Goal: Task Accomplishment & Management: Use online tool/utility

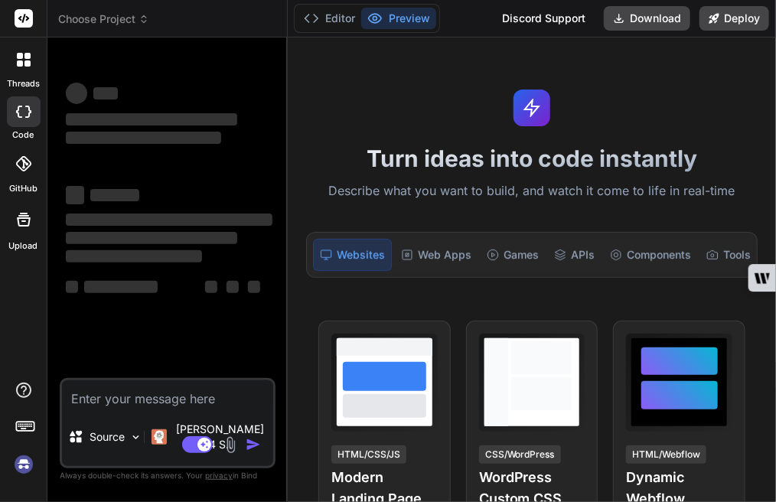
type textarea "x"
click at [112, 408] on textarea at bounding box center [167, 395] width 211 height 28
type textarea "M"
type textarea "x"
type textarea "My"
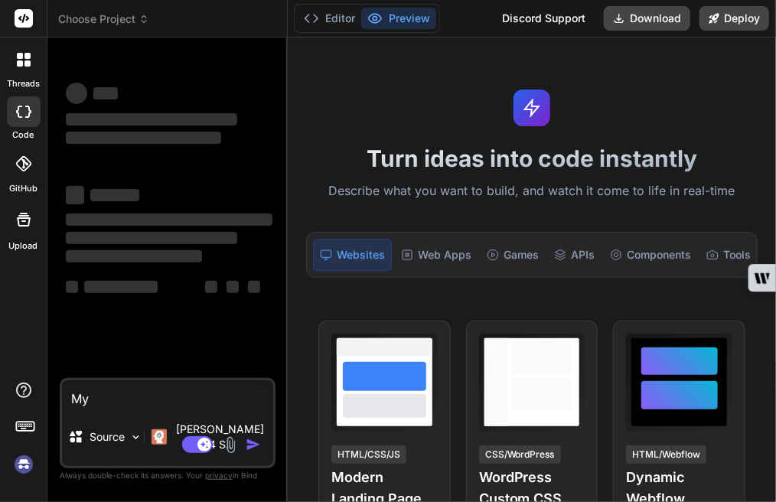
type textarea "x"
type textarea "My"
type textarea "x"
type textarea "My c"
type textarea "x"
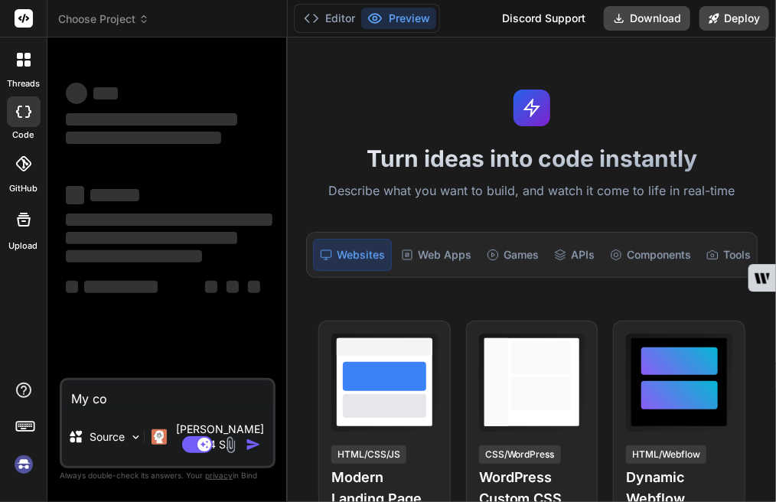
type textarea "My cod"
type textarea "x"
type textarea "My code"
type textarea "x"
type textarea "My code:"
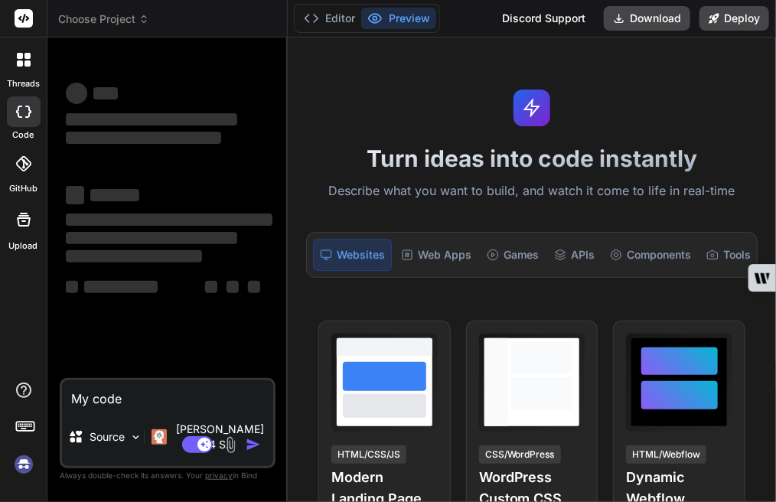
type textarea "x"
type textarea "My code:"
type textarea "x"
paste textarea "import os os.environ['TF_ENABLE_ONEDNN_OPTS'] = '0' os.environ['TF_CPP_MIN_LOG_…"
type textarea "My code: import os os.environ['TF_ENABLE_ONEDNN_OPTS'] = '0' os.environ['TF_CPP…"
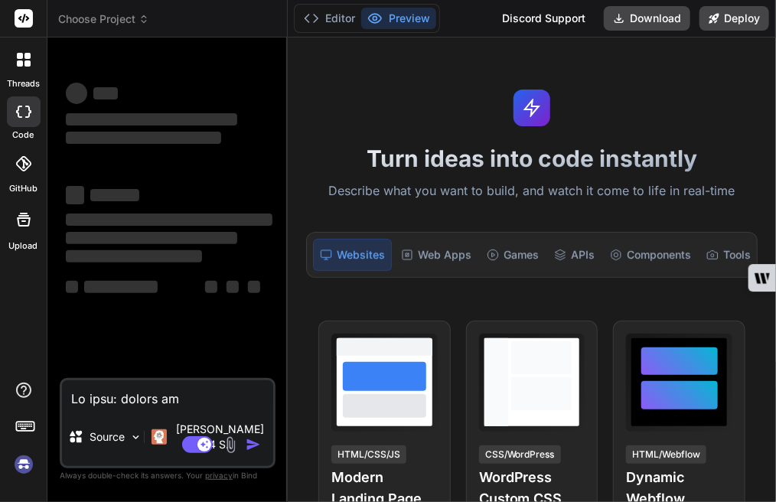
type textarea "x"
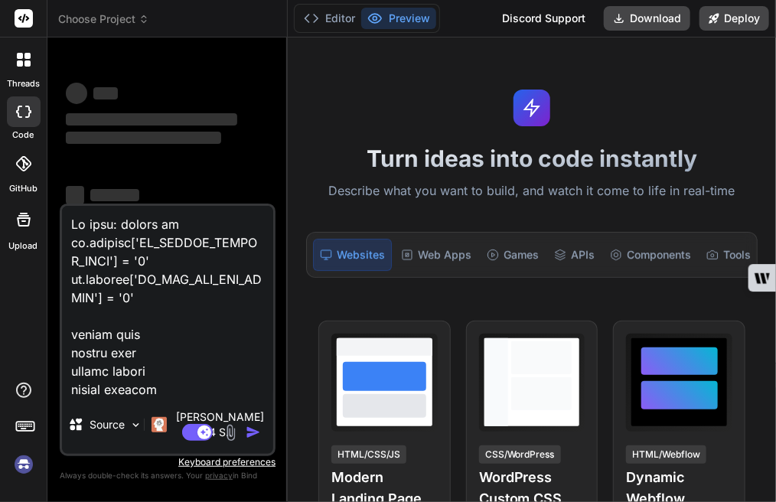
scroll to position [64211, 0]
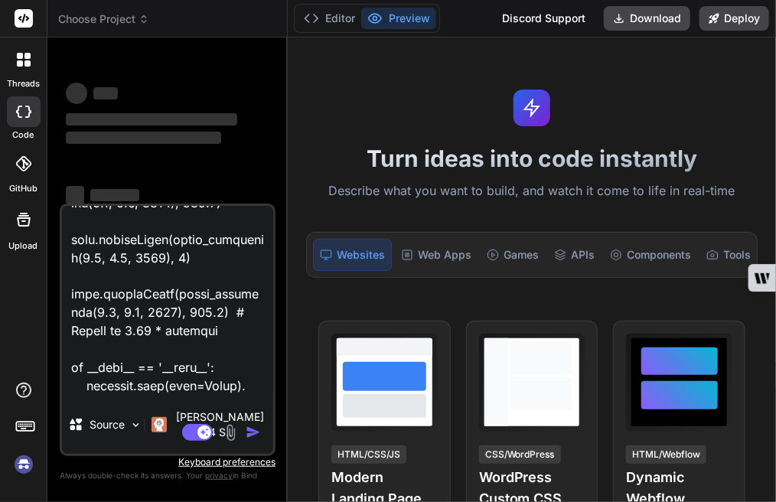
type textarea "My code: import os os.environ['TF_ENABLE_ONEDNN_OPTS'] = '0' os.environ['TF_CPP…"
type textarea "x"
type textarea "My code: import os os.environ['TF_ENABLE_ONEDNN_OPTS'] = '0' os.environ['TF_CPP…"
type textarea "x"
type textarea "My code: import os os.environ['TF_ENABLE_ONEDNN_OPTS'] = '0' os.environ['TF_CPP…"
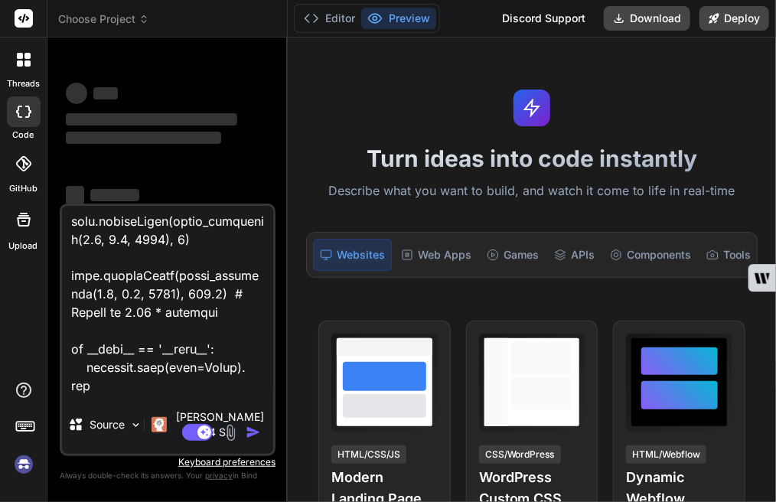
type textarea "x"
type textarea "My code: import os os.environ['TF_ENABLE_ONEDNN_OPTS'] = '0' os.environ['TF_CPP…"
type textarea "x"
type textarea "My code: import os os.environ['TF_ENABLE_ONEDNN_OPTS'] = '0' os.environ['TF_CPP…"
type textarea "x"
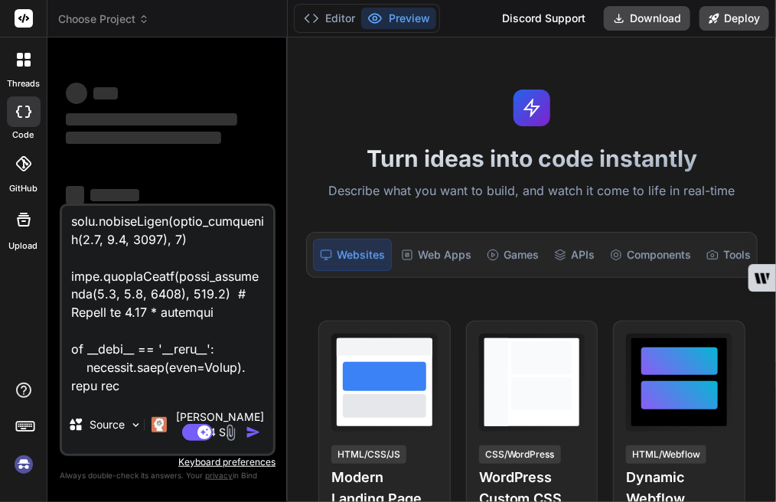
type textarea "My code: import os os.environ['TF_ENABLE_ONEDNN_OPTS'] = '0' os.environ['TF_CPP…"
type textarea "x"
type textarea "My code: import os os.environ['TF_ENABLE_ONEDNN_OPTS'] = '0' os.environ['TF_CPP…"
type textarea "x"
type textarea "My code: import os os.environ['TF_ENABLE_ONEDNN_OPTS'] = '0' os.environ['TF_CPP…"
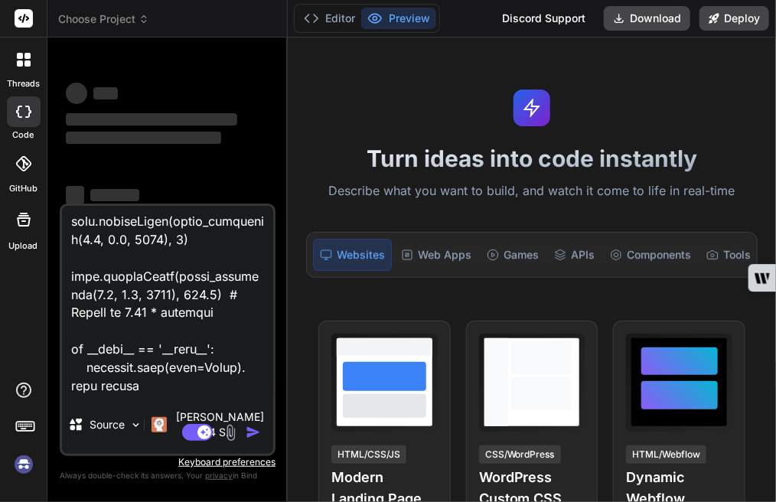
type textarea "x"
type textarea "My code: import os os.environ['TF_ENABLE_ONEDNN_OPTS'] = '0' os.environ['TF_CPP…"
type textarea "x"
type textarea "My code: import os os.environ['TF_ENABLE_ONEDNN_OPTS'] = '0' os.environ['TF_CPP…"
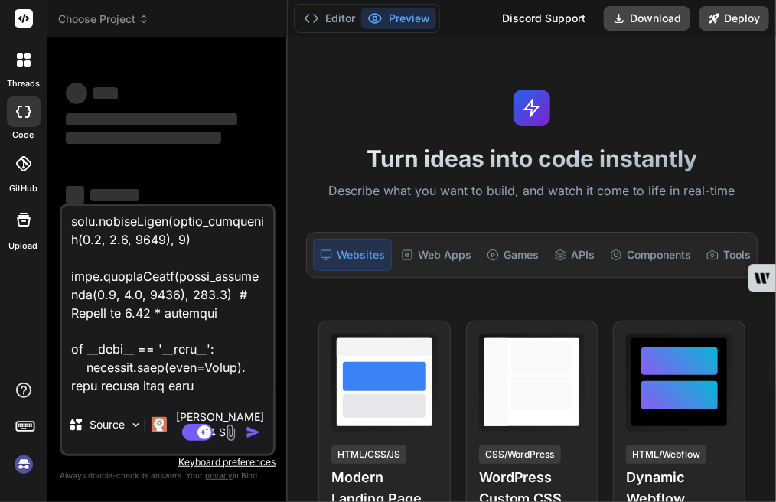
type textarea "x"
type textarea "My code: import os os.environ['TF_ENABLE_ONEDNN_OPTS'] = '0' os.environ['TF_CPP…"
type textarea "x"
type textarea "My code: import os os.environ['TF_ENABLE_ONEDNN_OPTS'] = '0' os.environ['TF_CPP…"
type textarea "x"
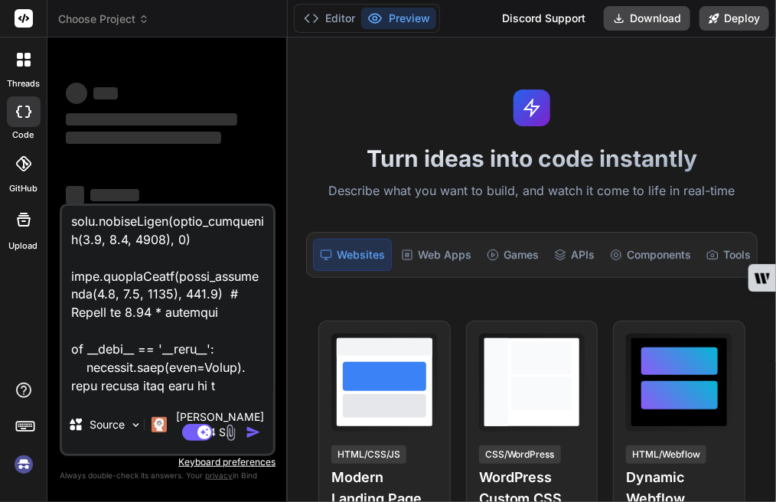
type textarea "My code: import os os.environ['TF_ENABLE_ONEDNN_OPTS'] = '0' os.environ['TF_CPP…"
type textarea "x"
type textarea "My code: import os os.environ['TF_ENABLE_ONEDNN_OPTS'] = '0' os.environ['TF_CPP…"
type textarea "x"
type textarea "My code: import os os.environ['TF_ENABLE_ONEDNN_OPTS'] = '0' os.environ['TF_CPP…"
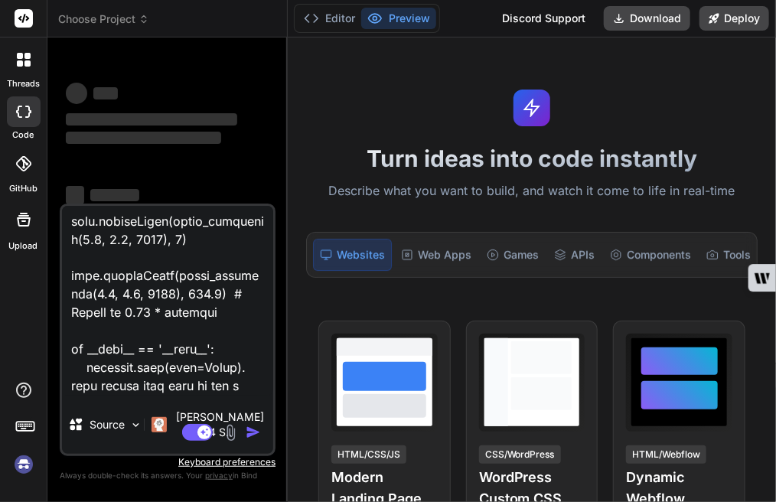
type textarea "x"
type textarea "My code: import os os.environ['TF_ENABLE_ONEDNN_OPTS'] = '0' os.environ['TF_CPP…"
type textarea "x"
type textarea "My code: import os os.environ['TF_ENABLE_ONEDNN_OPTS'] = '0' os.environ['TF_CPP…"
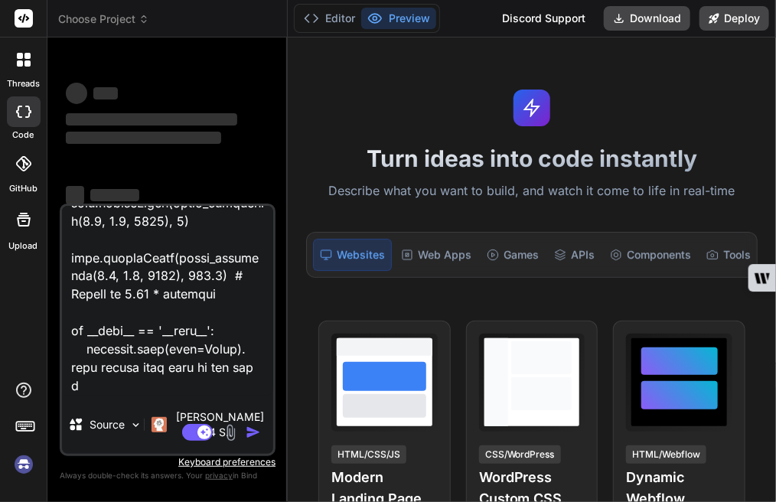
type textarea "x"
type textarea "My code: import os os.environ['TF_ENABLE_ONEDNN_OPTS'] = '0' os.environ['TF_CPP…"
type textarea "x"
type textarea "My code: import os os.environ['TF_ENABLE_ONEDNN_OPTS'] = '0' os.environ['TF_CPP…"
type textarea "x"
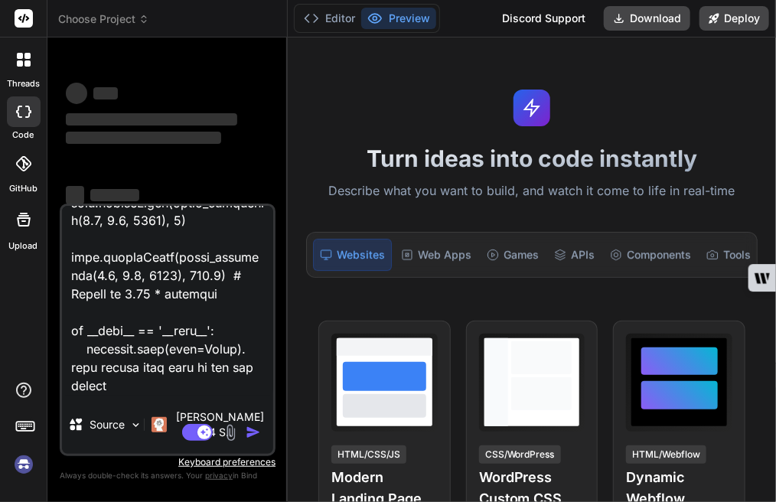
scroll to position [64248, 0]
type textarea "My code: import os os.environ['TF_ENABLE_ONEDNN_OPTS'] = '0' os.environ['TF_CPP…"
type textarea "x"
type textarea "My code: import os os.environ['TF_ENABLE_ONEDNN_OPTS'] = '0' os.environ['TF_CPP…"
type textarea "x"
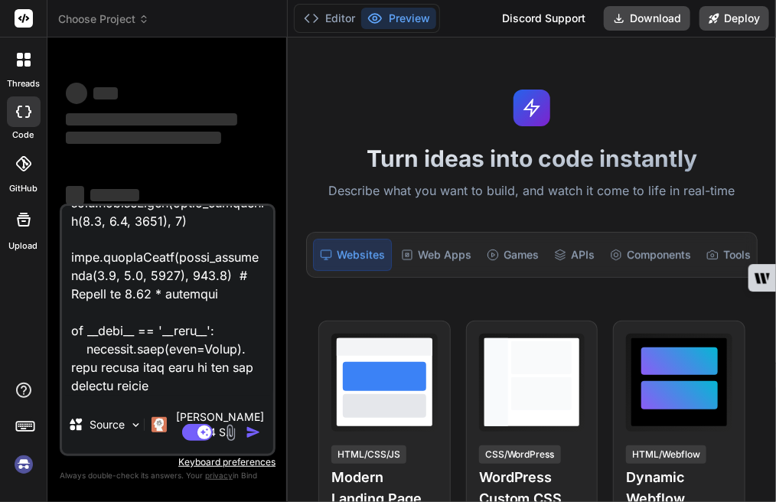
type textarea "My code: import os os.environ['TF_ENABLE_ONEDNN_OPTS'] = '0' os.environ['TF_CPP…"
type textarea "x"
type textarea "My code: import os os.environ['TF_ENABLE_ONEDNN_OPTS'] = '0' os.environ['TF_CPP…"
type textarea "x"
type textarea "My code: import os os.environ['TF_ENABLE_ONEDNN_OPTS'] = '0' os.environ['TF_CPP…"
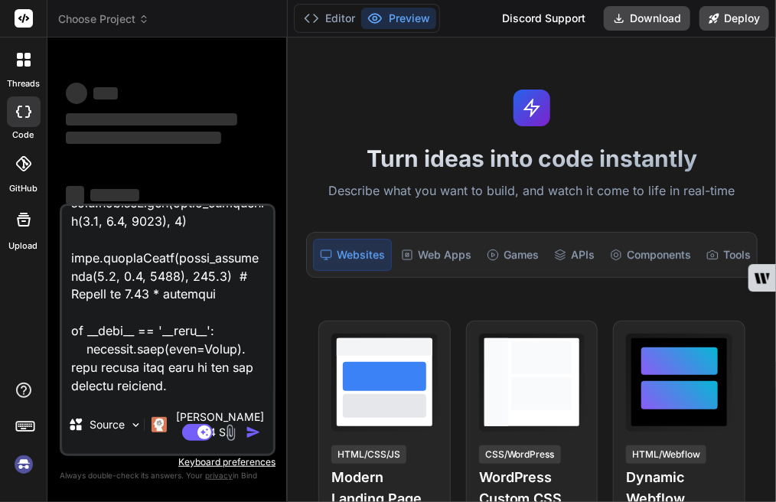
type textarea "x"
type textarea "My code: import os os.environ['TF_ENABLE_ONEDNN_OPTS'] = '0' os.environ['TF_CPP…"
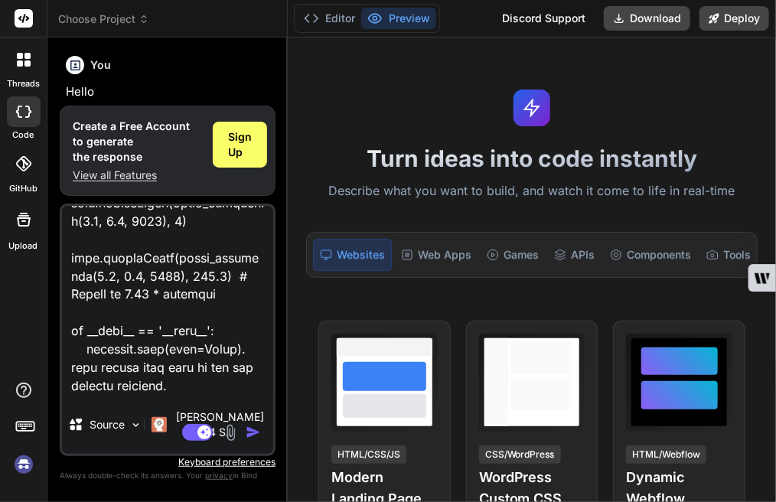
scroll to position [51, 0]
type textarea "x"
type textarea "My code: import os os.environ['TF_ENABLE_ONEDNN_OPTS'] = '0' os.environ['TF_CPP…"
type textarea "x"
paste textarea "After making the first copy of the code, revise it in a panel of ten high perfo…"
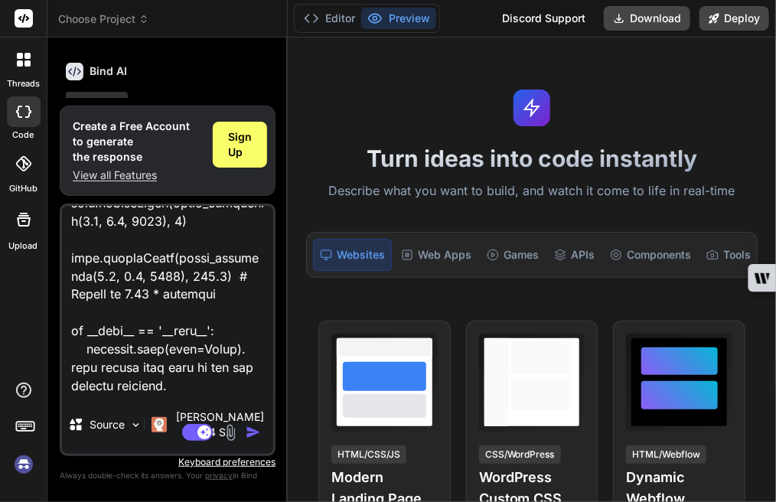
type textarea "My code: import os os.environ['TF_ENABLE_ONEDNN_OPTS'] = '0' os.environ['TF_CPP…"
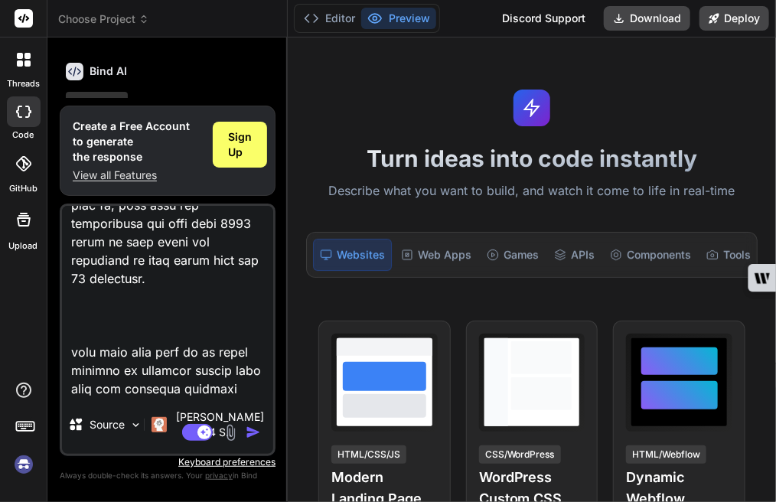
type textarea "x"
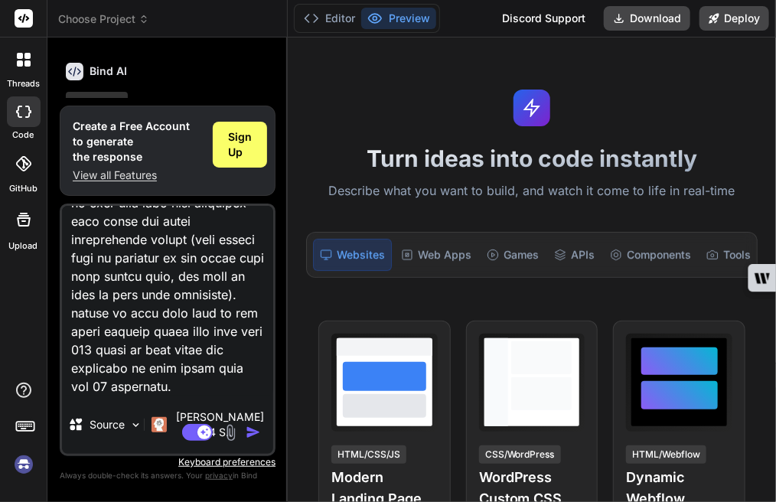
click at [244, 432] on div "Agent Mode. When this toggle is activated, AI automatically makes decisions, re…" at bounding box center [223, 432] width 88 height 18
drag, startPoint x: 174, startPoint y: 369, endPoint x: 211, endPoint y: 394, distance: 45.2
click at [211, 394] on textarea at bounding box center [167, 301] width 211 height 190
type textarea "My code: import os os.environ['TF_ENABLE_ONEDNN_OPTS'] = '0' os.environ['TF_CPP…"
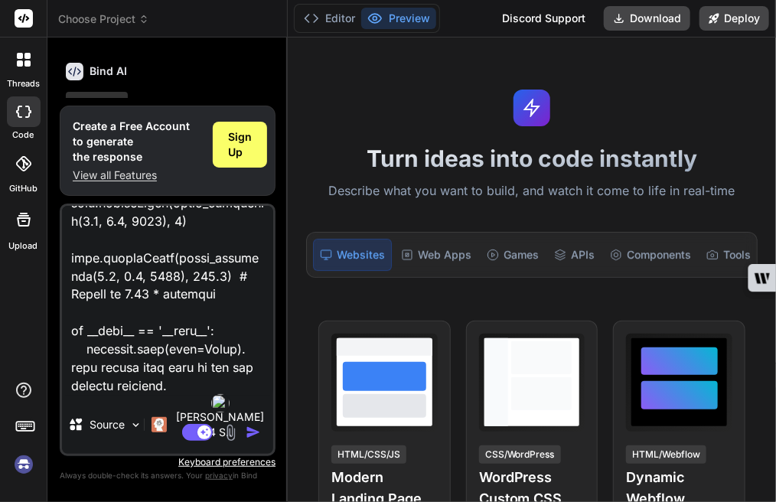
type textarea "x"
type textarea "My code: import os os.environ['TF_ENABLE_ONEDNN_OPTS'] = '0' os.environ['TF_CPP…"
click at [253, 430] on img "button" at bounding box center [253, 432] width 15 height 15
click at [190, 396] on textarea at bounding box center [167, 301] width 211 height 190
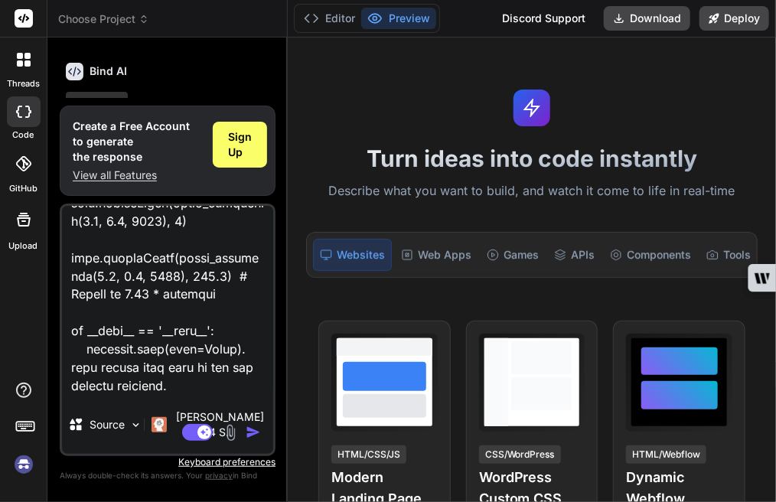
type textarea "x"
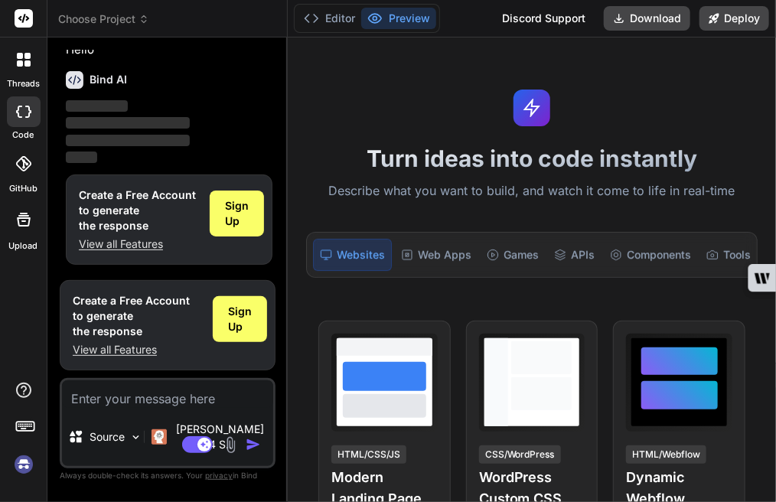
scroll to position [25, 0]
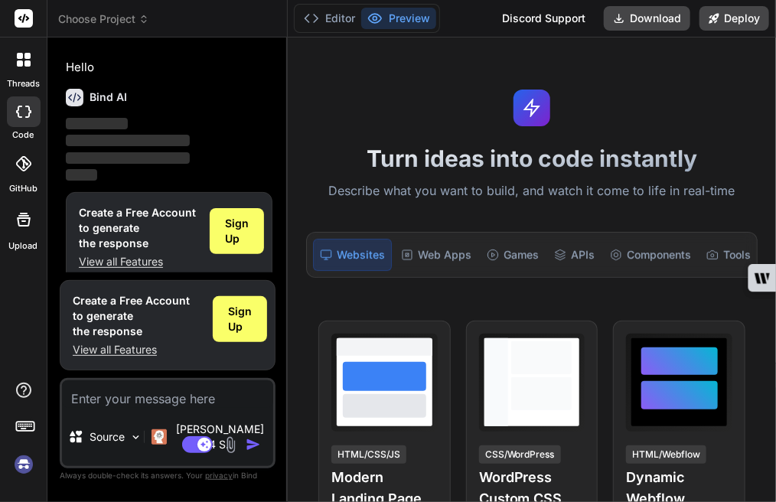
click at [234, 449] on img at bounding box center [231, 445] width 18 height 18
type textarea "x"
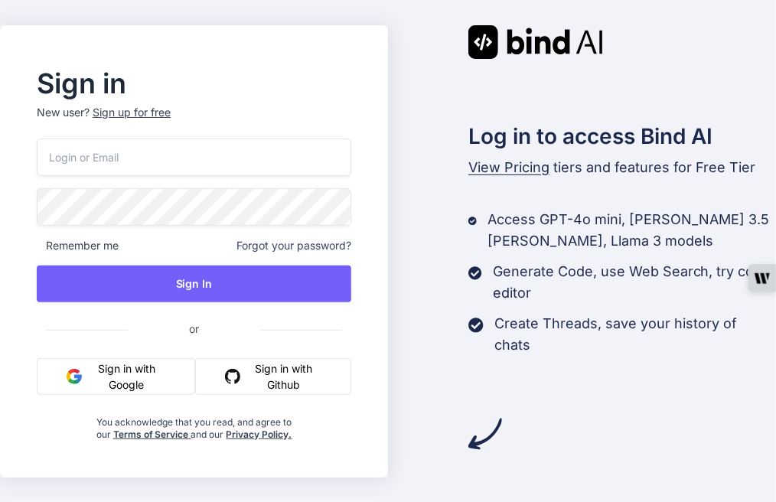
click at [280, 379] on button "Sign in with Github" at bounding box center [273, 376] width 156 height 37
click at [267, 380] on button "Sign in with Github" at bounding box center [273, 376] width 156 height 37
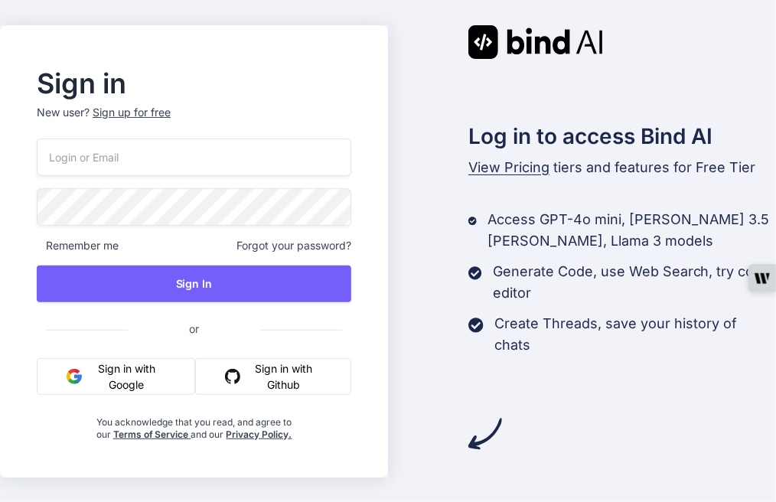
click at [286, 374] on button "Sign in with Github" at bounding box center [273, 376] width 156 height 37
click at [278, 376] on button "Sign in with Github" at bounding box center [273, 376] width 156 height 37
click at [135, 154] on input "email" at bounding box center [194, 158] width 315 height 38
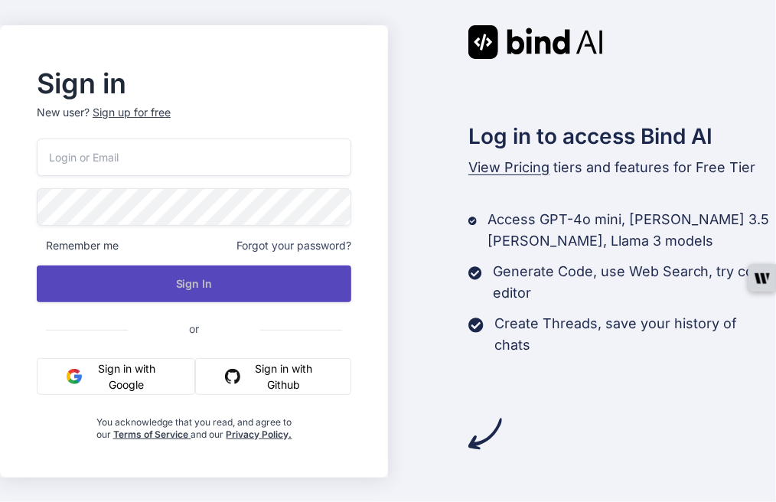
click at [287, 361] on div "Remember me Forgot your password? Sign In or Sign in with Google Sign in with G…" at bounding box center [194, 290] width 315 height 302
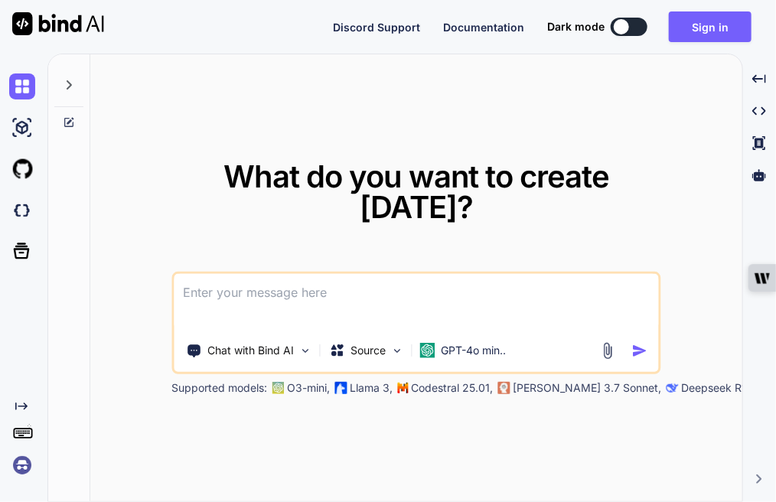
type textarea "x"
click at [608, 342] on img at bounding box center [608, 351] width 18 height 18
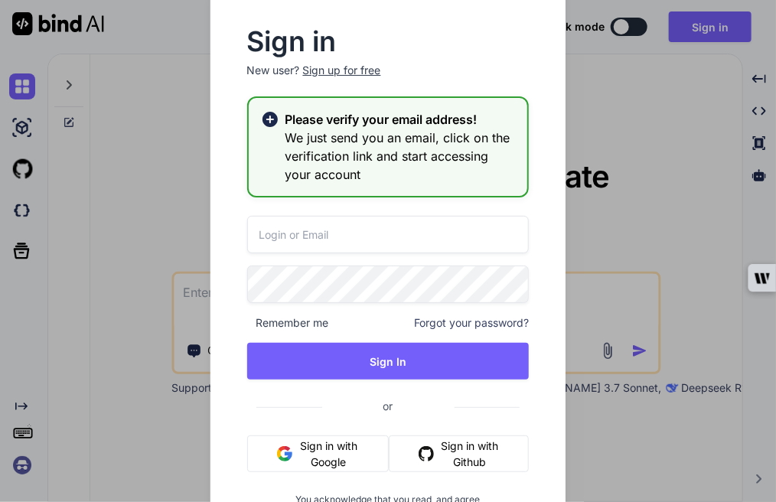
click at [324, 243] on input "email" at bounding box center [388, 235] width 283 height 38
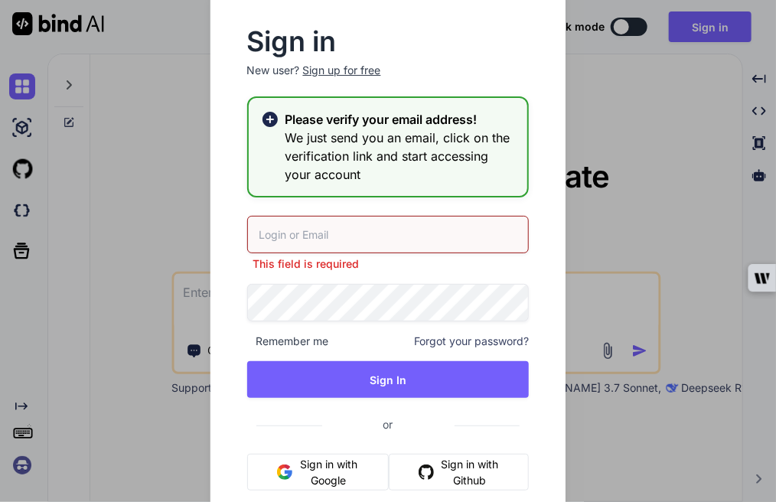
click at [454, 457] on button "Sign in with Github" at bounding box center [459, 472] width 140 height 37
click at [466, 466] on button "Sign in with Github" at bounding box center [459, 472] width 140 height 37
